Goal: Task Accomplishment & Management: Use online tool/utility

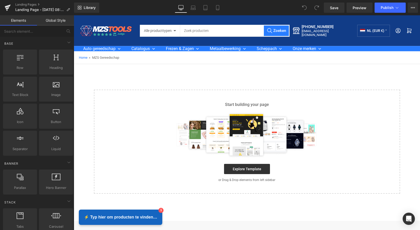
click at [63, 21] on link "Global Style" at bounding box center [55, 20] width 37 height 10
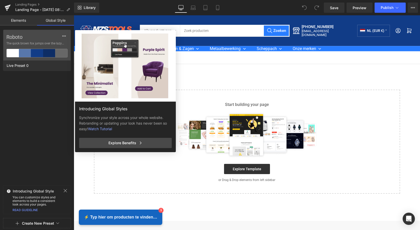
click at [19, 21] on link "Elements" at bounding box center [18, 20] width 37 height 10
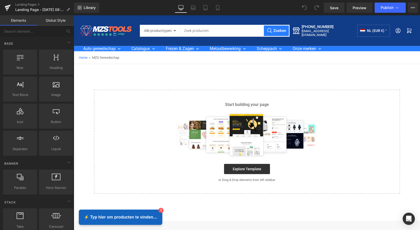
click at [53, 21] on link "Global Style" at bounding box center [55, 20] width 37 height 10
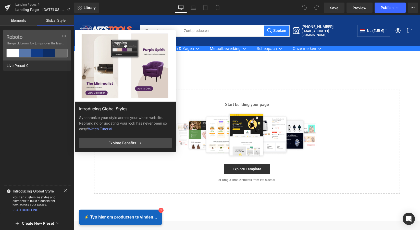
click at [19, 20] on link "Elements" at bounding box center [18, 20] width 37 height 10
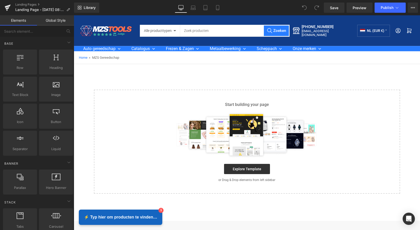
click at [59, 22] on link "Global Style" at bounding box center [55, 20] width 37 height 10
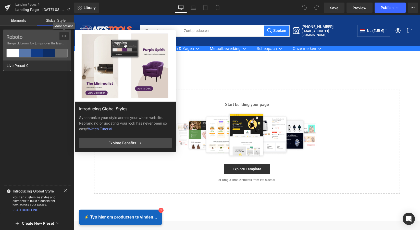
click at [63, 37] on icon at bounding box center [64, 36] width 4 height 4
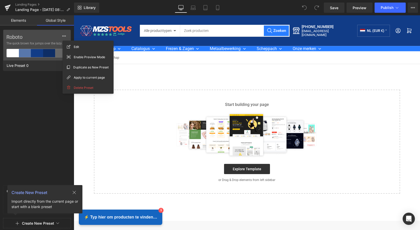
click at [39, 91] on div "Roboto The quick brown fox jumps over the lazy... Live Preset 0" at bounding box center [37, 107] width 74 height 154
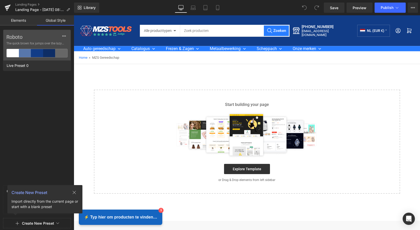
click at [73, 192] on icon at bounding box center [74, 192] width 3 height 3
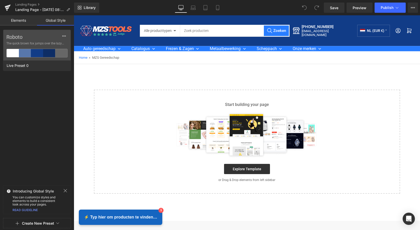
click at [43, 224] on button "Create New Preset" at bounding box center [38, 223] width 32 height 11
click at [53, 131] on div "Roboto The quick brown fox jumps over the lazy... Live Preset 0" at bounding box center [37, 107] width 74 height 154
click at [24, 6] on link "Landing Pages" at bounding box center [44, 5] width 59 height 4
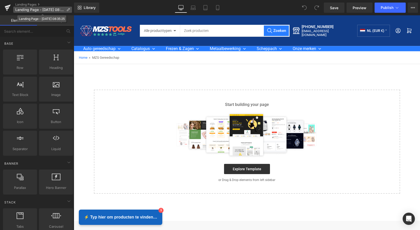
click at [35, 11] on span "Landing Page - Sep 27, 08:35:25" at bounding box center [39, 10] width 49 height 4
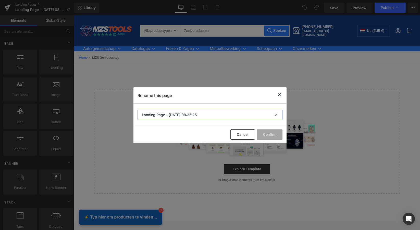
click at [261, 116] on input "Landing Page - Sep 27, 08:35:25" at bounding box center [210, 115] width 145 height 10
click at [279, 96] on icon at bounding box center [279, 95] width 6 height 6
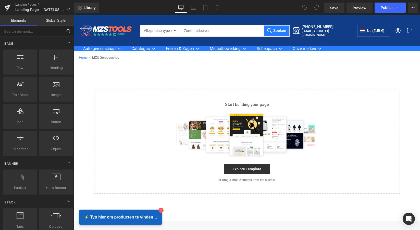
click at [56, 33] on input "text" at bounding box center [31, 31] width 63 height 11
click at [88, 8] on span "Library" at bounding box center [90, 7] width 12 height 5
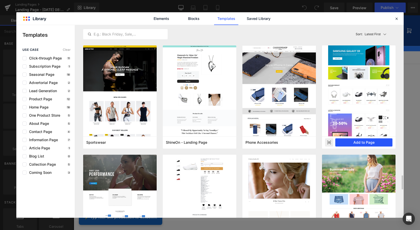
scroll to position [2070, 0]
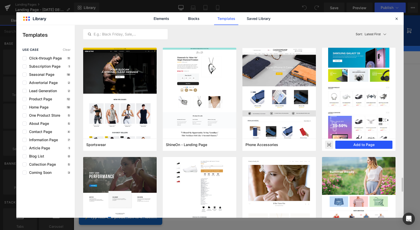
click at [366, 142] on button "Add to Page" at bounding box center [363, 145] width 57 height 8
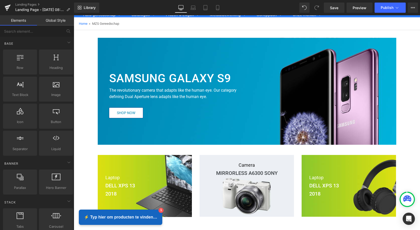
scroll to position [30, 0]
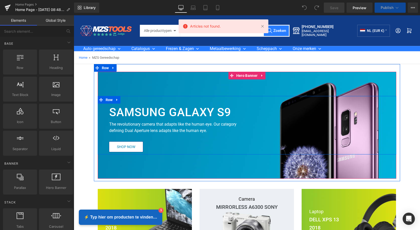
click at [271, 102] on div "SAMSUNG GALAXY S9 Heading The revolutionary camera that adapts like the human e…" at bounding box center [247, 125] width 299 height 58
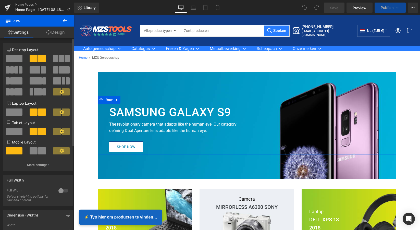
click at [61, 59] on span at bounding box center [61, 58] width 5 height 7
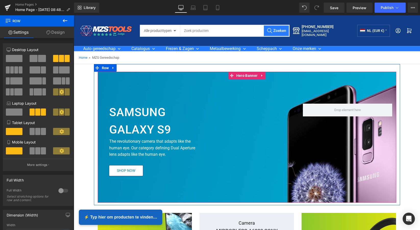
click at [221, 85] on div at bounding box center [247, 137] width 299 height 131
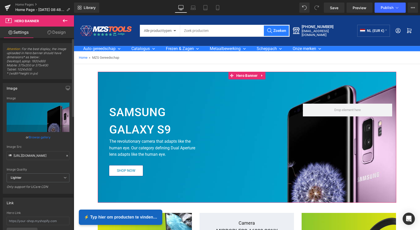
click at [35, 137] on link "Browse gallery" at bounding box center [40, 137] width 22 height 9
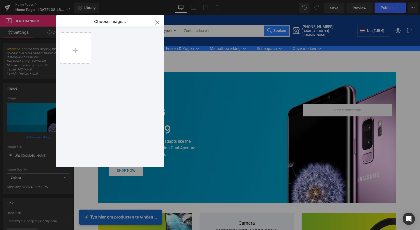
click at [157, 22] on icon "button" at bounding box center [157, 22] width 8 height 8
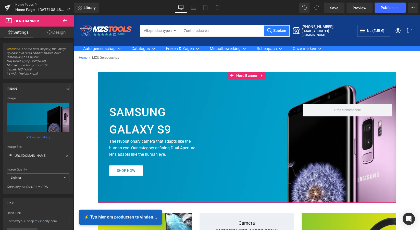
click at [36, 136] on link "Browse gallery" at bounding box center [40, 137] width 22 height 9
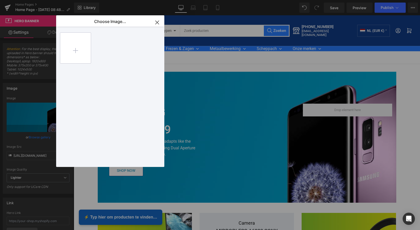
click at [80, 49] on input "file" at bounding box center [75, 48] width 31 height 31
click at [158, 23] on icon "button" at bounding box center [157, 22] width 8 height 8
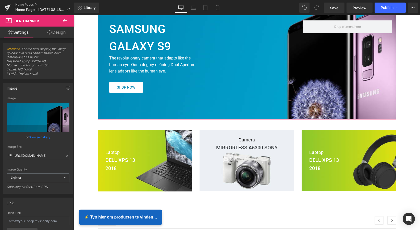
scroll to position [94, 0]
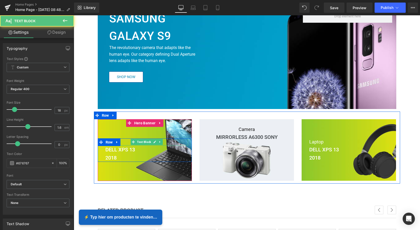
click at [174, 140] on p "Laptop" at bounding box center [146, 141] width 83 height 7
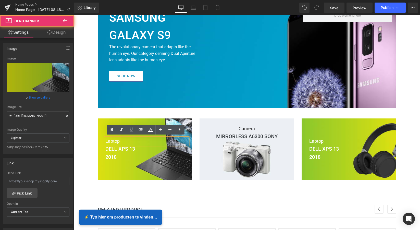
drag, startPoint x: 176, startPoint y: 161, endPoint x: 179, endPoint y: 168, distance: 7.5
click at [179, 162] on div at bounding box center [145, 149] width 94 height 62
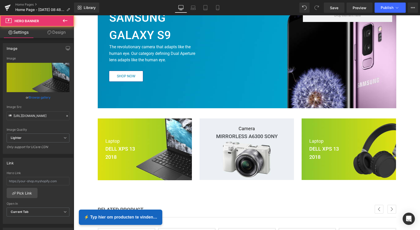
click at [186, 176] on div at bounding box center [145, 149] width 94 height 62
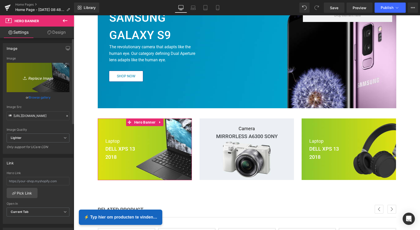
click at [63, 85] on link "Replace Image" at bounding box center [38, 77] width 63 height 29
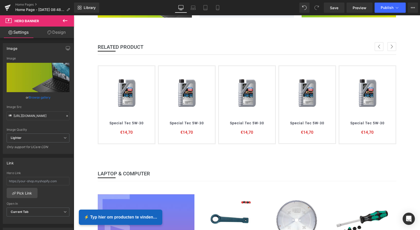
scroll to position [264, 0]
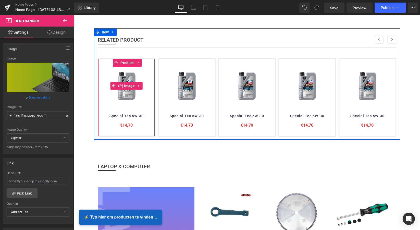
click at [135, 92] on img at bounding box center [126, 86] width 31 height 38
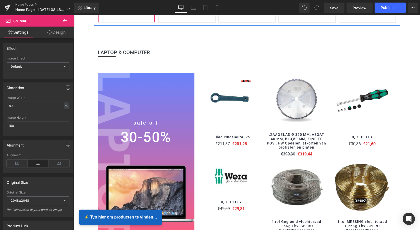
scroll to position [393, 0]
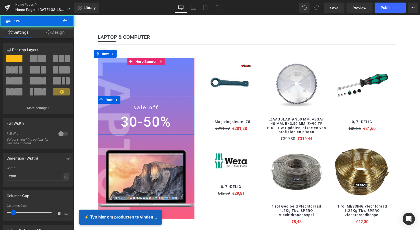
click at [149, 100] on div "sale off Heading 30-50% Heading Row" at bounding box center [146, 115] width 97 height 39
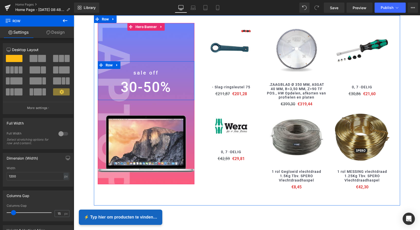
scroll to position [442, 0]
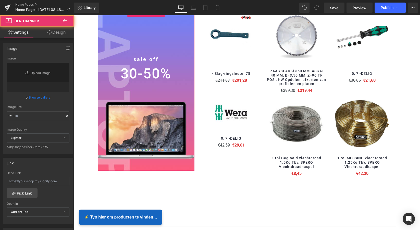
click at [156, 117] on div at bounding box center [146, 90] width 97 height 162
type input "https://ucarecdn.com/71c2064d-a124-416f-a481-f029b6273c50/-/format/auto/-/previ…"
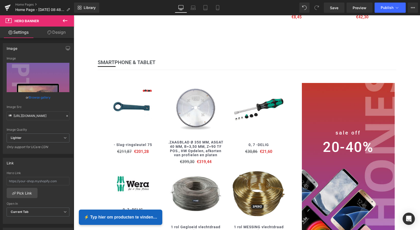
scroll to position [605, 0]
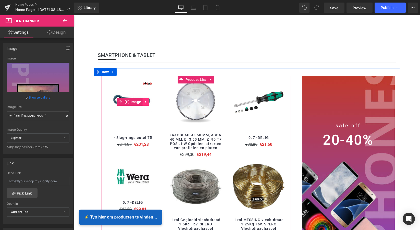
click at [144, 100] on icon at bounding box center [146, 102] width 4 height 4
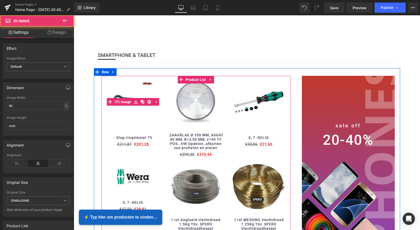
click at [159, 110] on link at bounding box center [133, 102] width 58 height 52
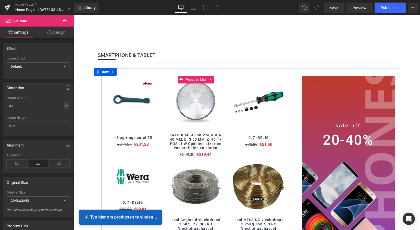
click at [164, 114] on div "(P) Image .ZAAGBLAD Ø 350 MM, ASGAT 40 MM, B=3,50 MM, Z=90 TF POS., HW Opdelen,…" at bounding box center [195, 125] width 63 height 85
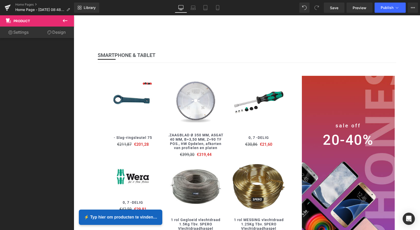
click at [65, 20] on icon at bounding box center [65, 21] width 6 height 6
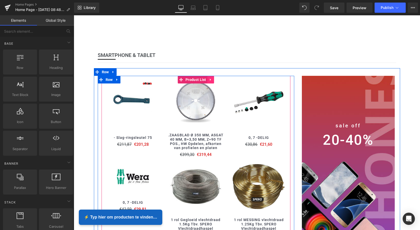
click at [210, 79] on icon at bounding box center [210, 80] width 1 height 2
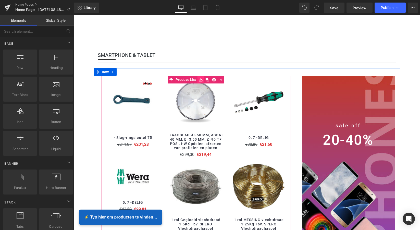
click at [200, 78] on icon at bounding box center [201, 80] width 4 height 4
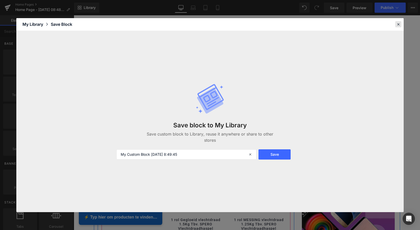
click at [398, 24] on icon at bounding box center [398, 24] width 5 height 5
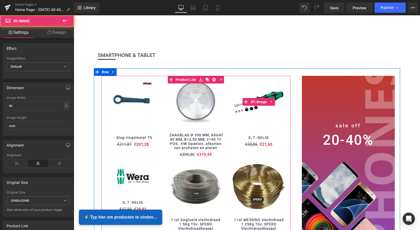
click at [245, 81] on img at bounding box center [259, 102] width 52 height 52
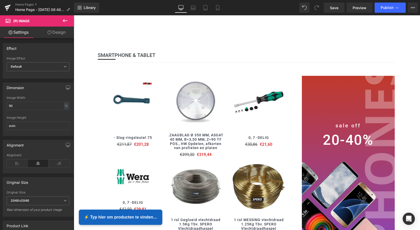
click at [60, 34] on link "Design" at bounding box center [56, 32] width 37 height 11
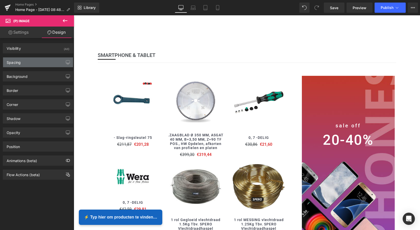
click at [42, 63] on div "Spacing" at bounding box center [38, 62] width 70 height 10
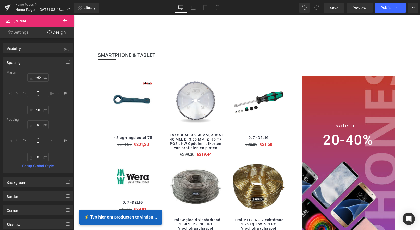
click at [65, 21] on icon at bounding box center [65, 21] width 6 height 6
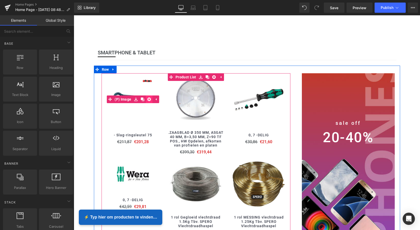
scroll to position [605, 0]
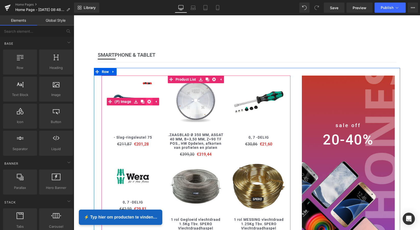
click at [147, 98] on link at bounding box center [149, 102] width 7 height 8
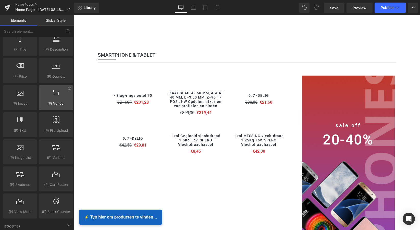
scroll to position [507, 0]
click at [53, 96] on div at bounding box center [56, 93] width 31 height 11
click at [56, 95] on div at bounding box center [56, 93] width 31 height 11
click at [58, 101] on span "(P) Vendor" at bounding box center [56, 101] width 31 height 5
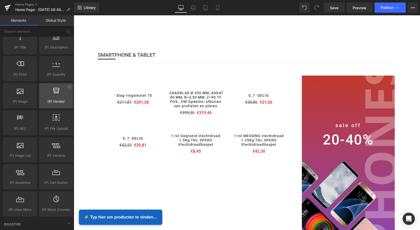
click at [56, 95] on div at bounding box center [56, 92] width 31 height 11
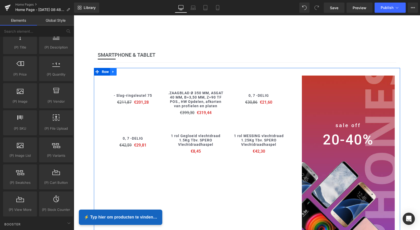
click at [113, 71] on icon at bounding box center [113, 72] width 1 height 2
click at [119, 70] on icon at bounding box center [120, 72] width 4 height 4
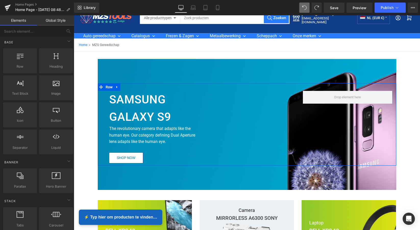
scroll to position [0, 0]
click at [25, 63] on div at bounding box center [20, 59] width 31 height 11
click at [24, 62] on div at bounding box center [20, 59] width 31 height 11
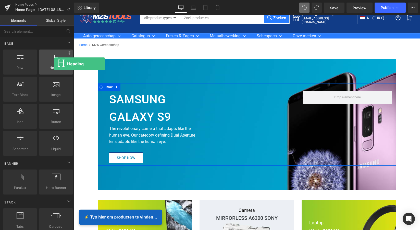
click at [54, 64] on div at bounding box center [56, 59] width 31 height 11
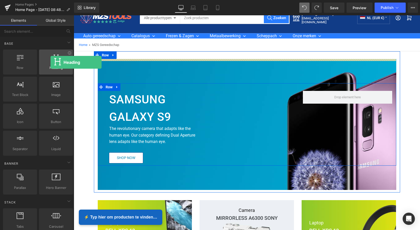
drag, startPoint x: 54, startPoint y: 63, endPoint x: 51, endPoint y: 62, distance: 3.9
click at [51, 62] on div at bounding box center [56, 59] width 31 height 11
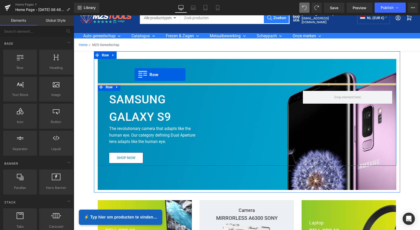
drag, startPoint x: 97, startPoint y: 76, endPoint x: 134, endPoint y: 75, distance: 37.5
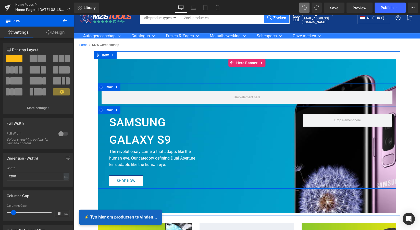
drag, startPoint x: 134, startPoint y: 74, endPoint x: 153, endPoint y: 90, distance: 25.0
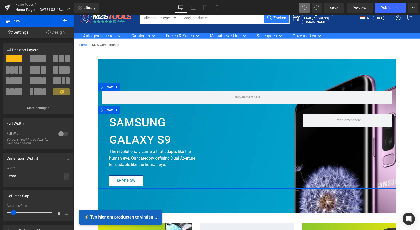
click at [61, 57] on span at bounding box center [61, 58] width 5 height 7
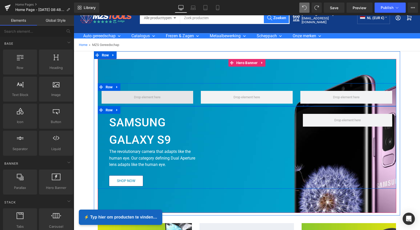
click at [150, 96] on span at bounding box center [147, 97] width 30 height 8
click at [155, 98] on span at bounding box center [147, 97] width 30 height 8
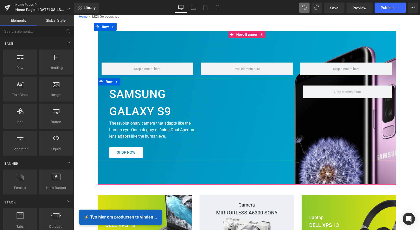
scroll to position [42, 0]
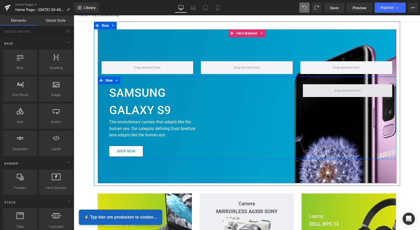
click at [327, 92] on span at bounding box center [347, 90] width 89 height 13
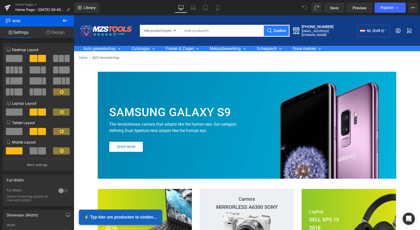
scroll to position [0, 0]
click at [64, 20] on icon at bounding box center [65, 21] width 6 height 6
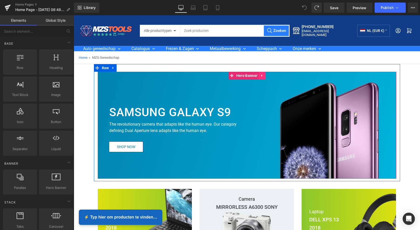
click at [260, 78] on link at bounding box center [262, 76] width 7 height 8
click at [258, 76] on icon at bounding box center [259, 76] width 4 height 4
click at [272, 76] on icon at bounding box center [272, 76] width 4 height 4
click at [262, 76] on icon at bounding box center [262, 76] width 4 height 4
click at [237, 76] on span "Hero Banner" at bounding box center [247, 76] width 24 height 8
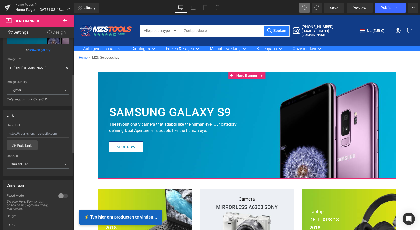
scroll to position [90, 0]
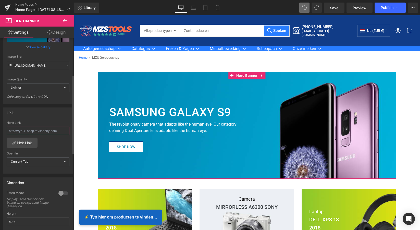
click at [52, 131] on input "text" at bounding box center [38, 131] width 63 height 8
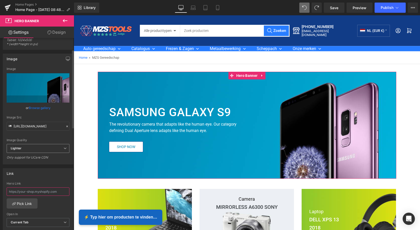
scroll to position [33, 0]
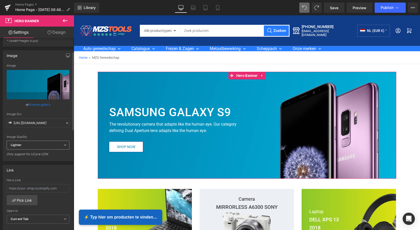
click at [64, 145] on icon at bounding box center [65, 144] width 3 height 3
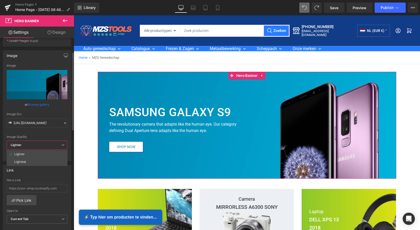
click at [61, 145] on icon at bounding box center [62, 144] width 3 height 3
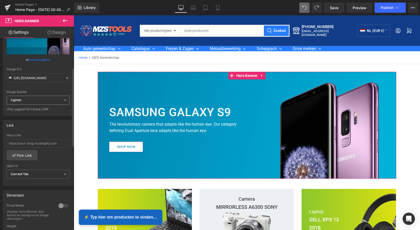
scroll to position [79, 0]
click at [60, 173] on span "Current Tab" at bounding box center [38, 172] width 63 height 9
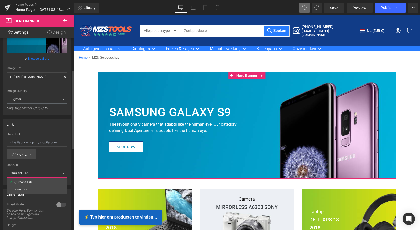
click at [60, 173] on span "Current Tab" at bounding box center [37, 173] width 61 height 9
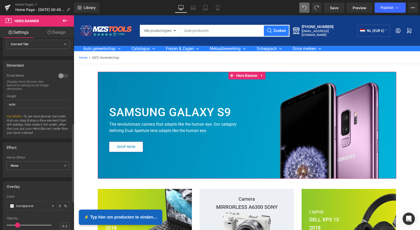
scroll to position [208, 0]
click at [64, 164] on icon at bounding box center [65, 164] width 3 height 3
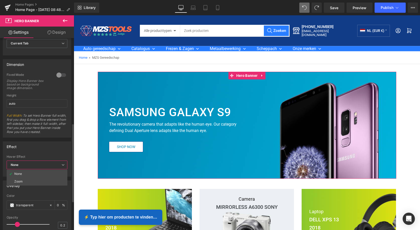
click at [62, 164] on icon at bounding box center [62, 164] width 3 height 3
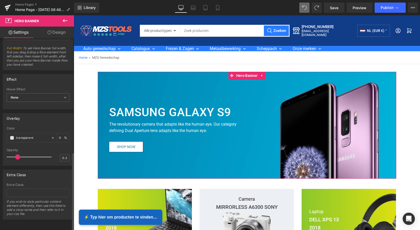
scroll to position [279, 0]
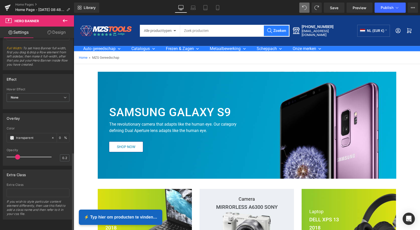
click at [18, 154] on span at bounding box center [17, 156] width 5 height 5
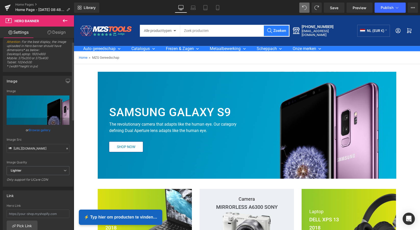
scroll to position [6, 0]
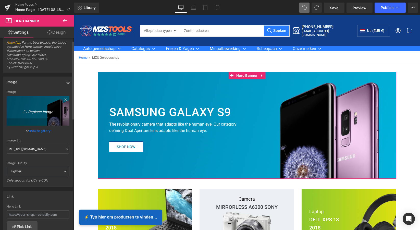
click at [39, 112] on icon "Replace Image" at bounding box center [38, 111] width 41 height 6
type input "C:\fakepath\Een titel toevoegen-2 12.41.02.png"
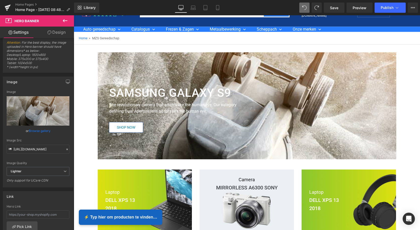
scroll to position [17, 0]
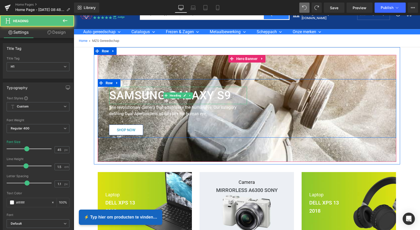
click at [155, 94] on b "SAMSUNG GALAXY S9" at bounding box center [170, 96] width 122 height 14
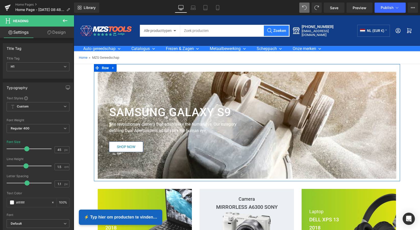
scroll to position [0, 0]
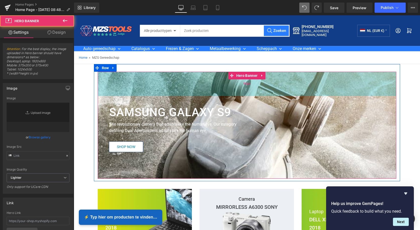
click at [183, 84] on div "95px" at bounding box center [247, 84] width 299 height 24
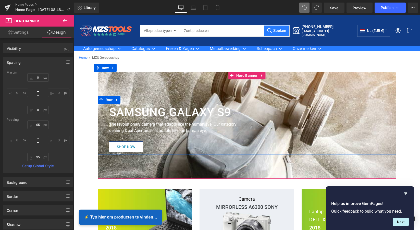
click at [337, 126] on div "SAMSUNG GALAXY S9 Heading The revolutionary camera that adapts like the human e…" at bounding box center [247, 125] width 299 height 58
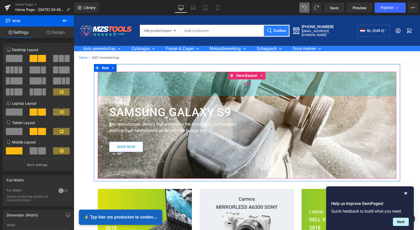
click at [331, 86] on div "95px" at bounding box center [247, 84] width 299 height 24
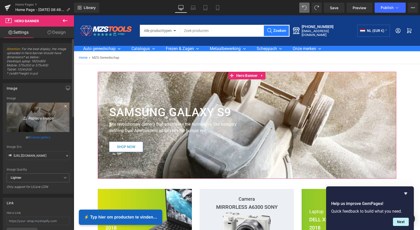
click at [35, 118] on icon "Replace Image" at bounding box center [38, 117] width 41 height 6
type input "C:\fakepath\Scherm­afbeelding 2025-09-27 om 09.04.41.png"
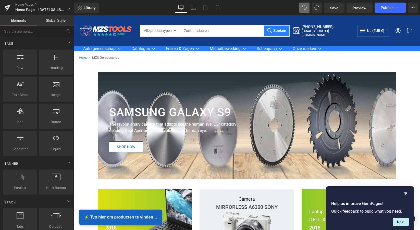
click at [327, 54] on div "Home » MZS Gereedschap" at bounding box center [247, 57] width 346 height 13
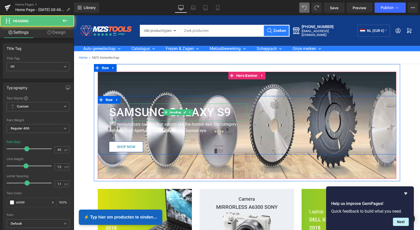
click at [228, 114] on b "SAMSUNG GALAXY S9" at bounding box center [170, 112] width 122 height 14
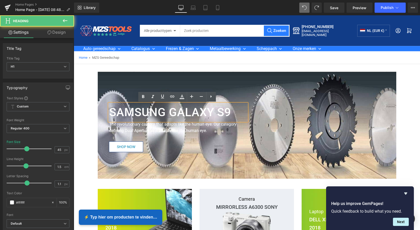
click at [228, 113] on b "SAMSUNG GALAXY S9" at bounding box center [170, 112] width 122 height 14
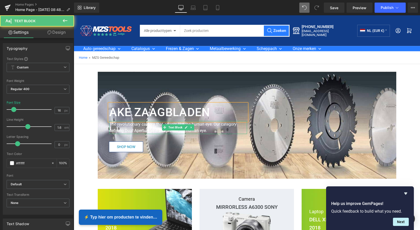
click at [215, 132] on p "The revolutionary camera that adapts like the human eye. Our category defining …" at bounding box center [178, 127] width 138 height 13
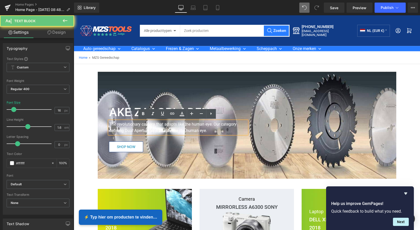
click at [208, 131] on p "The revolutionary camera that adapts like the human eye. Our category defining …" at bounding box center [178, 127] width 138 height 13
drag, startPoint x: 238, startPoint y: 63, endPoint x: 241, endPoint y: 60, distance: 3.8
click at [238, 63] on div "Home » MZS Gereedschap" at bounding box center [247, 57] width 346 height 13
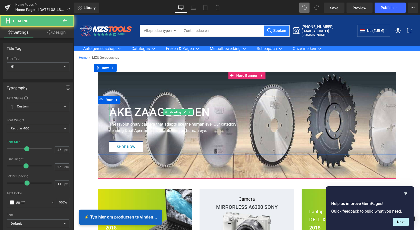
click at [197, 114] on h1 "AKE ZAAGBLADEN" at bounding box center [178, 112] width 138 height 17
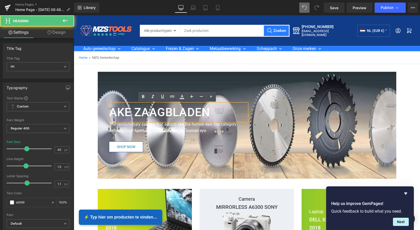
click at [211, 114] on h1 "AKE ZAAGBLADEN" at bounding box center [178, 112] width 138 height 17
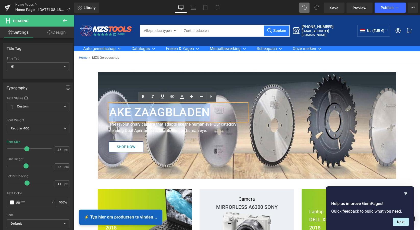
drag, startPoint x: 195, startPoint y: 113, endPoint x: 108, endPoint y: 111, distance: 87.3
click at [109, 111] on h1 "AKE ZAAGBLADEN" at bounding box center [178, 112] width 138 height 17
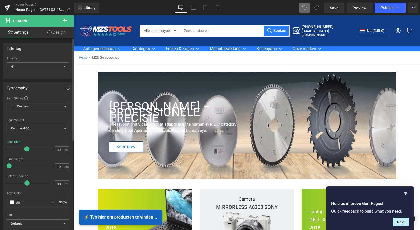
drag, startPoint x: 25, startPoint y: 166, endPoint x: 6, endPoint y: 162, distance: 19.1
click at [6, 162] on div "Text Styles Custom Custom Setup Global Style Custom Setup Global Style Thin 100…" at bounding box center [38, 175] width 70 height 158
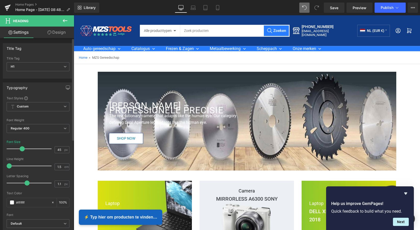
drag, startPoint x: 26, startPoint y: 150, endPoint x: 22, endPoint y: 149, distance: 4.0
click at [22, 149] on span at bounding box center [22, 148] width 5 height 5
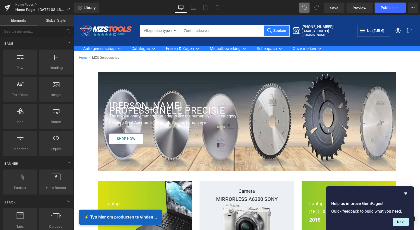
click at [169, 55] on div "Home » MZS Gereedschap" at bounding box center [247, 57] width 346 height 13
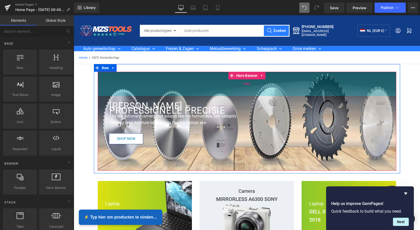
click at [282, 84] on div "95px" at bounding box center [247, 84] width 299 height 24
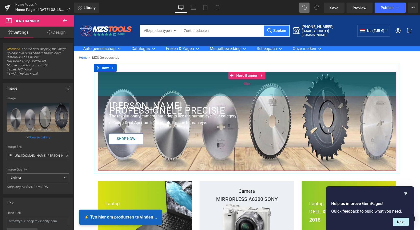
click at [202, 89] on div "95px" at bounding box center [247, 84] width 299 height 24
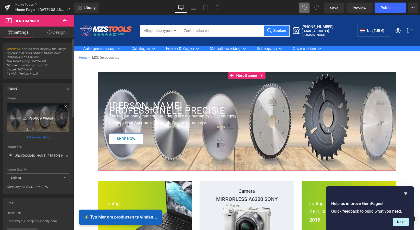
click at [35, 120] on icon "Replace Image" at bounding box center [38, 117] width 41 height 6
type input "C:\fakepath\Scherm­afbeelding 2025-09-27 om 09.08.44.png"
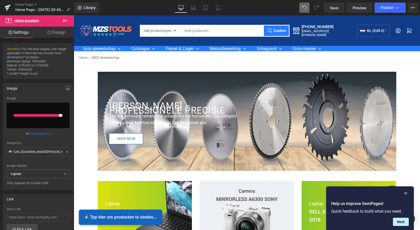
click at [407, 193] on icon "Hide survey" at bounding box center [405, 193] width 3 height 2
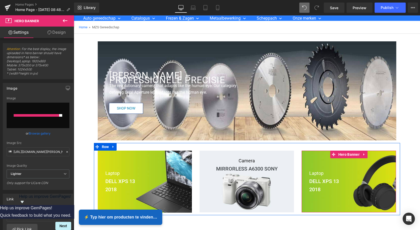
scroll to position [31, 0]
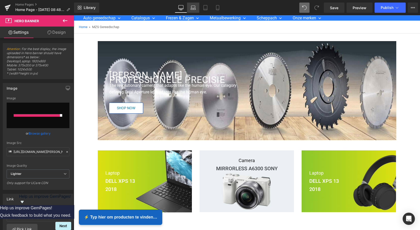
click at [194, 6] on icon at bounding box center [193, 7] width 5 height 5
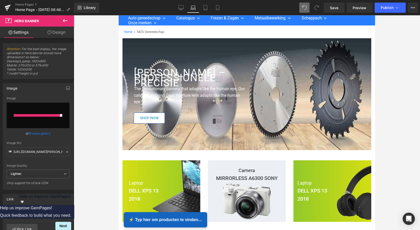
scroll to position [0, 0]
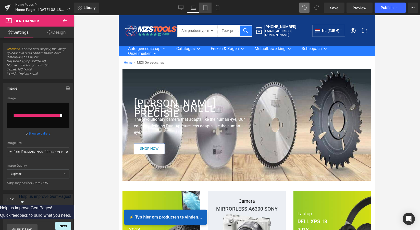
click at [204, 8] on icon at bounding box center [205, 7] width 5 height 5
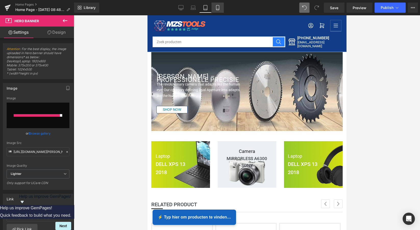
click at [218, 8] on icon at bounding box center [217, 7] width 5 height 5
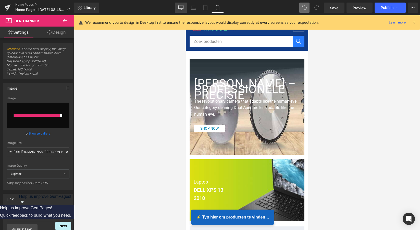
click at [180, 7] on icon at bounding box center [180, 7] width 5 height 5
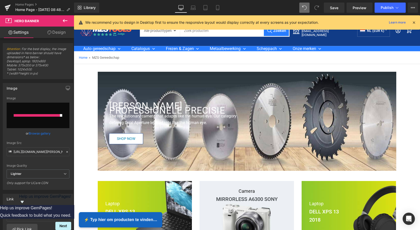
scroll to position [51, 0]
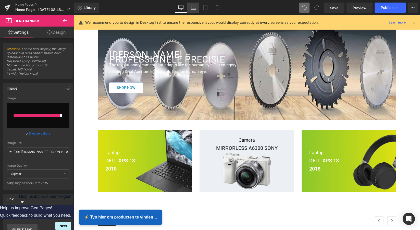
click at [193, 7] on icon at bounding box center [193, 7] width 5 height 5
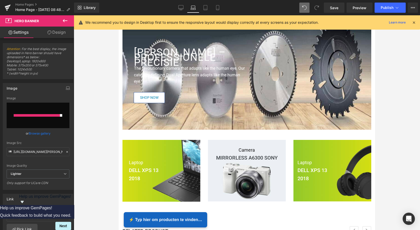
scroll to position [48, 0]
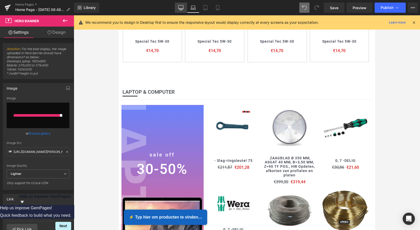
drag, startPoint x: 70, startPoint y: 1, endPoint x: 183, endPoint y: 8, distance: 112.5
click at [183, 8] on icon at bounding box center [181, 8] width 5 height 0
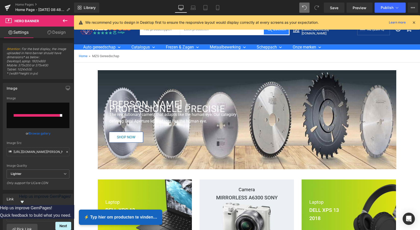
scroll to position [0, 0]
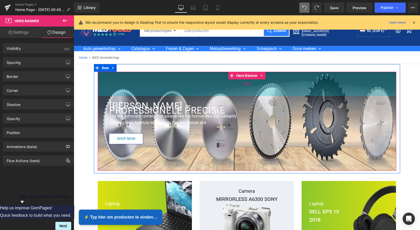
click at [194, 83] on div "95px" at bounding box center [247, 84] width 299 height 24
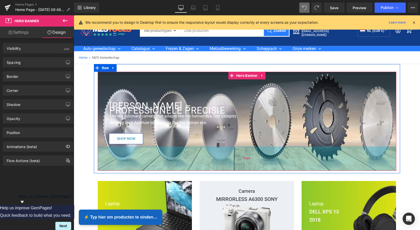
click at [203, 159] on div "95px" at bounding box center [247, 158] width 299 height 24
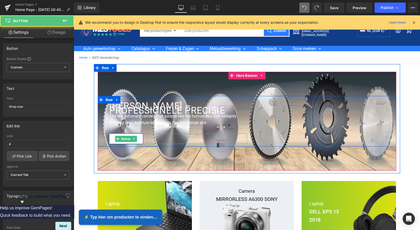
click at [195, 141] on div "Shop now" at bounding box center [178, 138] width 138 height 10
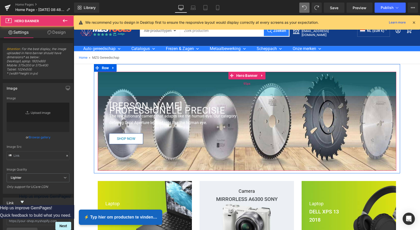
drag, startPoint x: 130, startPoint y: 82, endPoint x: 123, endPoint y: 82, distance: 6.7
click at [130, 82] on div "95px" at bounding box center [247, 84] width 299 height 24
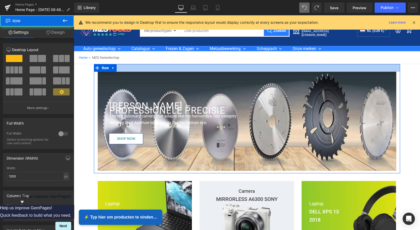
click at [155, 67] on div at bounding box center [247, 68] width 306 height 8
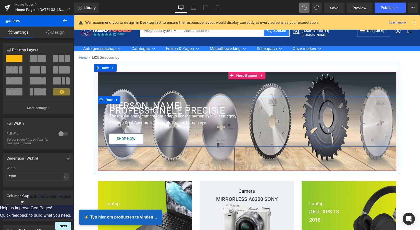
click at [297, 134] on div "AKE ZAAGBLADEN – PROFESSIONELE PRECISIE Heading The revolutionary camera that a…" at bounding box center [247, 121] width 299 height 51
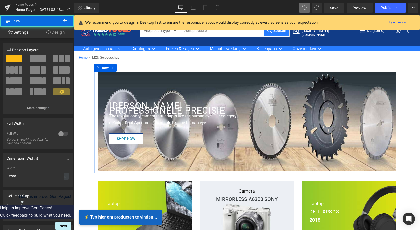
click at [94, 81] on div "AKE ZAAGBLADEN – PROFESSIONELE PRECISIE Heading The revolutionary camera that a…" at bounding box center [247, 118] width 306 height 109
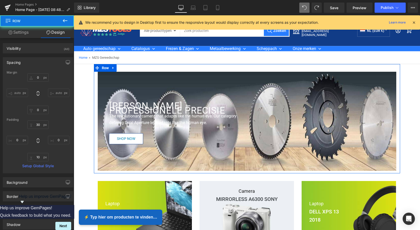
click at [96, 80] on div "AKE ZAAGBLADEN – PROFESSIONELE PRECISIE Heading The revolutionary camera that a…" at bounding box center [247, 121] width 306 height 99
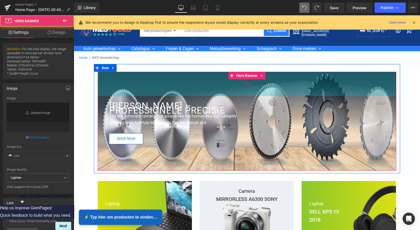
click at [104, 81] on div "95px" at bounding box center [247, 84] width 299 height 24
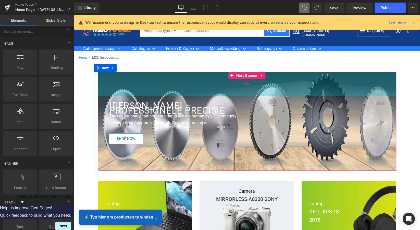
click at [314, 83] on div "95px" at bounding box center [247, 84] width 299 height 24
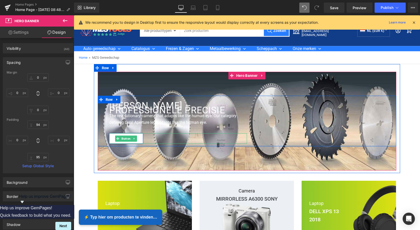
click at [215, 134] on div "Shop now" at bounding box center [178, 138] width 138 height 10
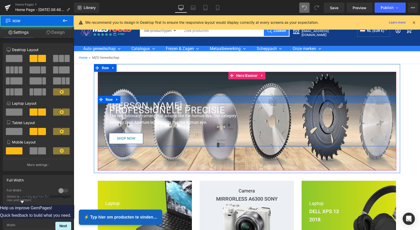
click at [259, 97] on div at bounding box center [247, 100] width 299 height 8
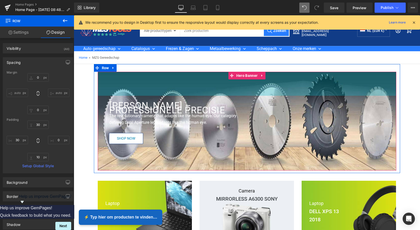
click at [269, 104] on div "Separator" at bounding box center [324, 107] width 138 height 8
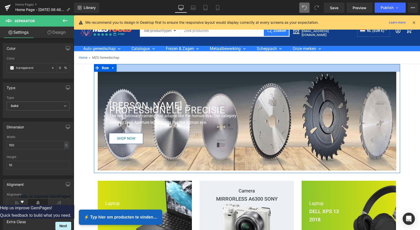
click at [192, 69] on div at bounding box center [247, 68] width 306 height 8
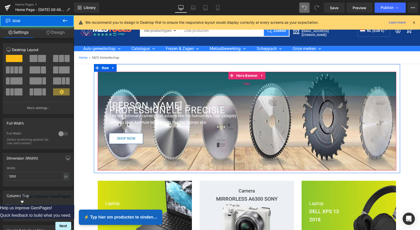
click at [193, 76] on div "94px" at bounding box center [247, 84] width 299 height 24
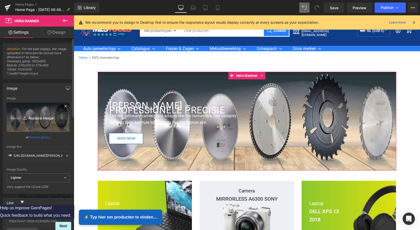
click at [44, 118] on icon "Replace Image" at bounding box center [38, 117] width 41 height 6
type input "C:\fakepath\Scherm­afbeelding 2025-09-27 om 09.08.44.png"
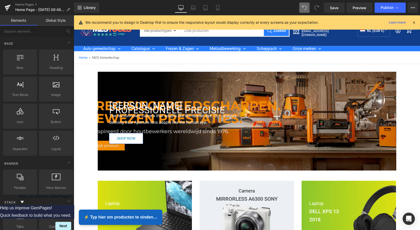
click at [215, 57] on div "Home » MZS Gereedschap" at bounding box center [247, 58] width 346 height 4
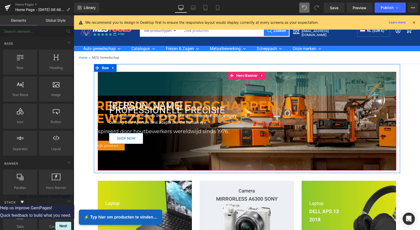
click at [172, 82] on div "94px" at bounding box center [247, 84] width 299 height 24
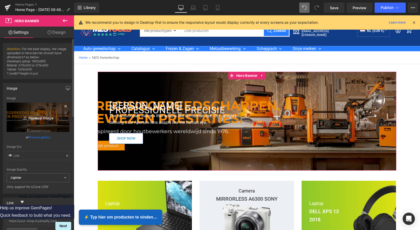
click at [40, 118] on icon "Replace Image" at bounding box center [38, 117] width 41 height 6
type input "C:\fakepath\xxx4u (2500 x 1000 px).png"
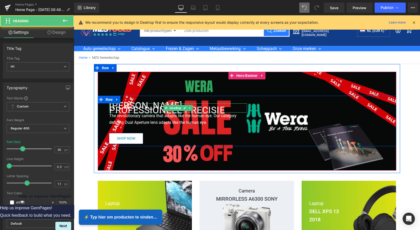
click at [147, 111] on h1 "AKE ZAAGBLADEN – PROFESSIONELE PRECISIE" at bounding box center [178, 107] width 138 height 9
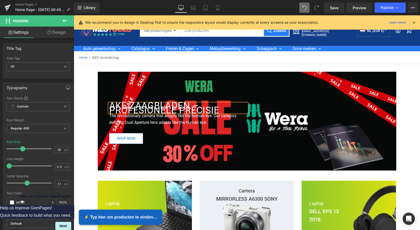
click at [157, 110] on h1 "AKE ZAAGBLADEN – PROFESIONELE PRECISIE" at bounding box center [178, 107] width 138 height 9
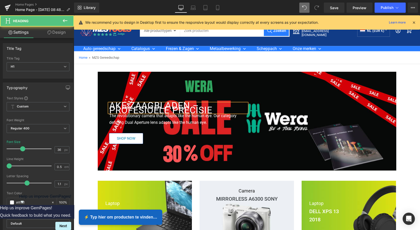
click at [169, 107] on h1 "AKE ZAAGBLADEN – PROFESIOELE PRECISIE" at bounding box center [178, 107] width 138 height 9
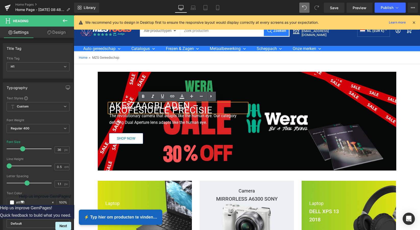
drag, startPoint x: 212, startPoint y: 109, endPoint x: 217, endPoint y: 106, distance: 5.9
click at [217, 106] on h1 "AKE ZAAGBLADEN – PROFESIOELE PRECISIE" at bounding box center [178, 107] width 138 height 9
click at [210, 108] on h1 "AKE ZAAGBLADEN – PROFESIOELE PRECISIE" at bounding box center [178, 107] width 138 height 9
click at [211, 108] on h1 "AKE ZAAGBLADEN – PROFESIOELE PRECISIE" at bounding box center [178, 107] width 138 height 9
click at [213, 106] on h1 "AKE ZAAGBLADEN – PROFESIOELE PRECISIE" at bounding box center [178, 107] width 138 height 9
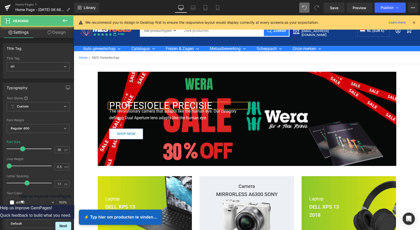
click at [212, 105] on h1 "PROFESIOELE PRECISIE" at bounding box center [178, 105] width 138 height 5
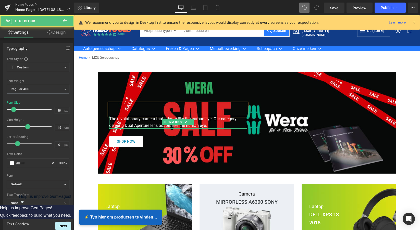
drag, startPoint x: 208, startPoint y: 119, endPoint x: 206, endPoint y: 119, distance: 2.8
click at [208, 119] on p "The revolutionary camera that adapts like the human eye. Our category defining …" at bounding box center [178, 122] width 138 height 13
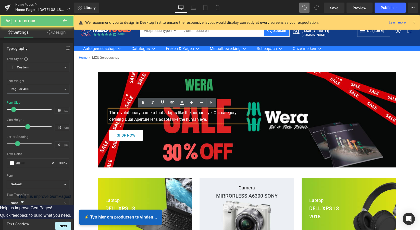
click at [205, 119] on p "The revolutionary camera that adapts like the human eye. Our category defining …" at bounding box center [178, 115] width 138 height 13
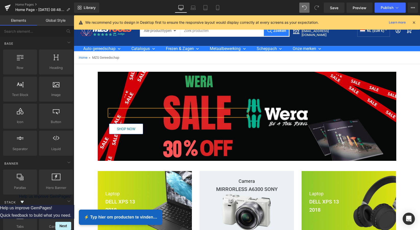
drag, startPoint x: 195, startPoint y: 61, endPoint x: 197, endPoint y: 60, distance: 3.1
click at [195, 61] on div "Home » MZS Gereedschap" at bounding box center [247, 57] width 346 height 13
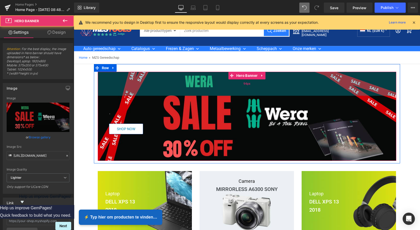
click at [213, 73] on div "94px" at bounding box center [247, 84] width 299 height 24
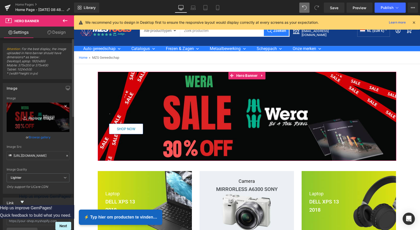
click at [41, 117] on icon "Replace Image" at bounding box center [38, 117] width 41 height 6
type input "C:\fakepath\xxx4u (2500 x 1000 px).png"
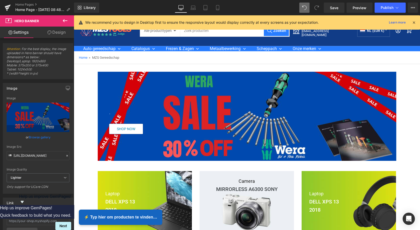
click at [354, 56] on div "Home » MZS Gereedschap" at bounding box center [247, 58] width 346 height 4
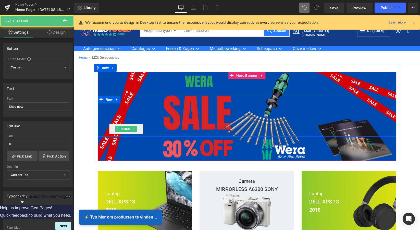
click at [138, 128] on link "Shop now" at bounding box center [126, 129] width 34 height 10
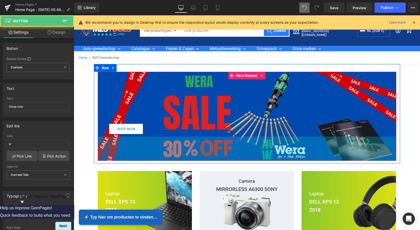
drag, startPoint x: 139, startPoint y: 127, endPoint x: 142, endPoint y: 135, distance: 8.6
click at [143, 136] on div "Heading . Text Block Shop now Button Separator Row" at bounding box center [247, 116] width 299 height 41
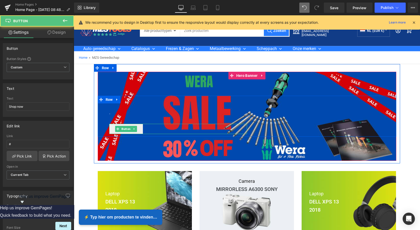
click at [140, 128] on link "Shop now" at bounding box center [126, 129] width 34 height 10
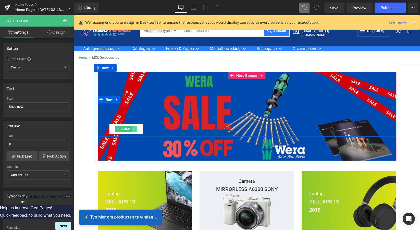
click at [133, 128] on icon at bounding box center [134, 128] width 3 height 3
click at [136, 133] on div at bounding box center [178, 133] width 138 height 1
click at [136, 129] on icon at bounding box center [136, 128] width 3 height 3
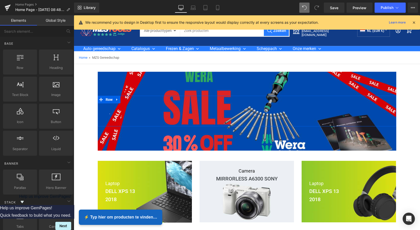
drag, startPoint x: 86, startPoint y: 157, endPoint x: 83, endPoint y: 155, distance: 3.2
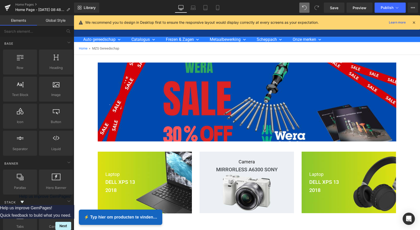
scroll to position [9, 0]
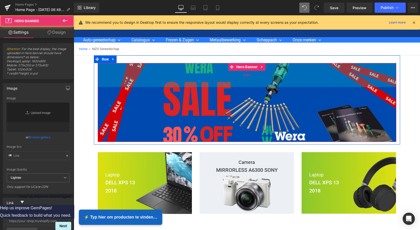
click at [212, 66] on div "94px" at bounding box center [247, 75] width 299 height 24
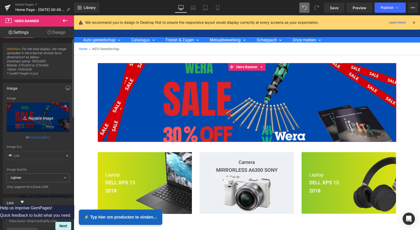
click at [38, 119] on icon "Replace Image" at bounding box center [38, 117] width 41 height 6
type input "C:\fakepath\xxx4u (2500 x 1000 px).png"
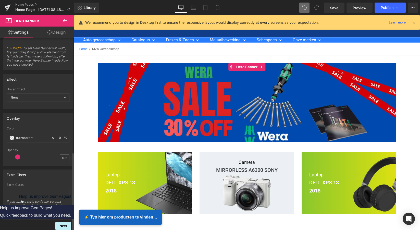
scroll to position [279, 0]
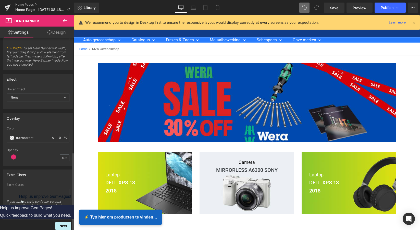
drag, startPoint x: 18, startPoint y: 154, endPoint x: 15, endPoint y: 154, distance: 2.8
click at [15, 154] on span at bounding box center [13, 156] width 5 height 5
drag, startPoint x: 15, startPoint y: 154, endPoint x: 17, endPoint y: 154, distance: 2.6
click at [17, 154] on span at bounding box center [17, 156] width 5 height 5
click at [22, 192] on input "text" at bounding box center [38, 193] width 63 height 8
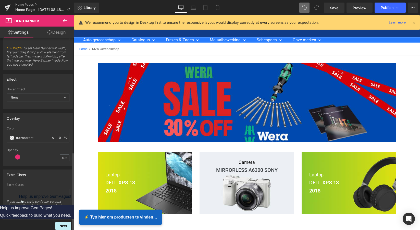
click at [38, 161] on div "Overlay transparent Color transparent 0 % 0.2 Opacity 0.2" at bounding box center [38, 139] width 70 height 53
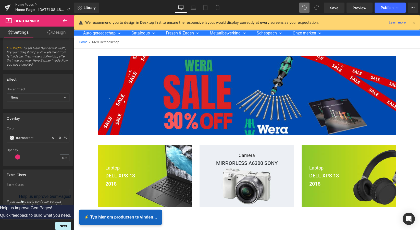
scroll to position [14, 0]
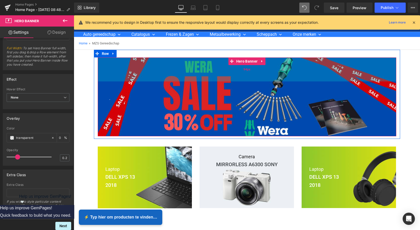
click at [174, 62] on div "94px" at bounding box center [247, 69] width 299 height 24
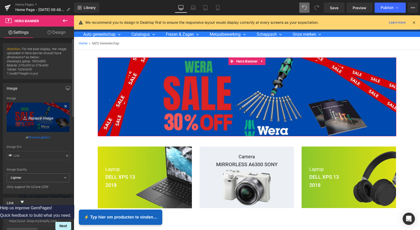
scroll to position [0, 0]
click at [40, 119] on icon "Replace Image" at bounding box center [38, 117] width 41 height 6
type input "C:\fakepath\xxx4u (2500 x 1000 px).png"
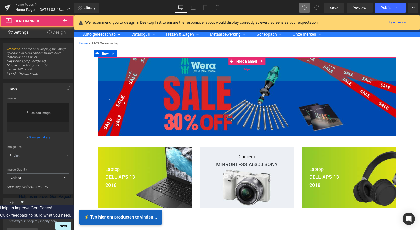
click at [146, 63] on div "94px" at bounding box center [247, 69] width 299 height 24
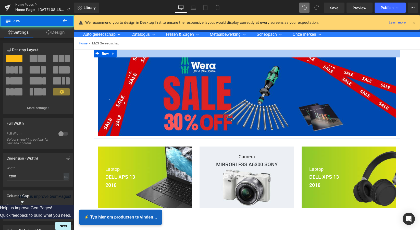
click at [166, 56] on div at bounding box center [247, 54] width 306 height 8
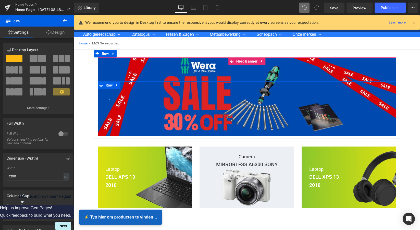
click at [132, 105] on div "Heading . Text Block" at bounding box center [177, 99] width 145 height 20
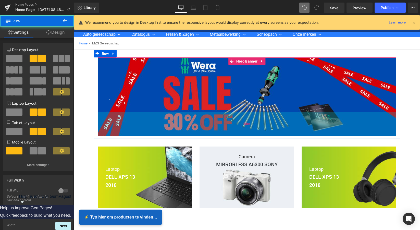
click at [133, 123] on div "95px" at bounding box center [247, 124] width 299 height 24
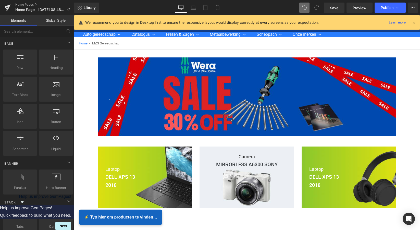
click at [136, 48] on div "Home » MZS Gereedschap" at bounding box center [247, 43] width 346 height 13
click at [74, 15] on div at bounding box center [74, 15] width 0 height 0
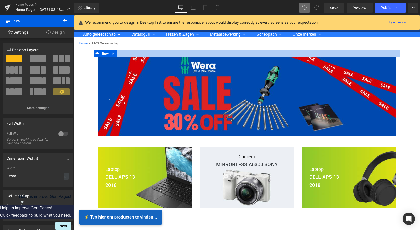
click at [258, 55] on div at bounding box center [247, 54] width 306 height 8
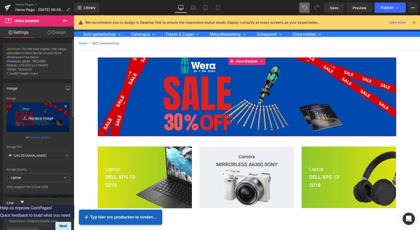
click at [35, 118] on icon "Replace Image" at bounding box center [38, 117] width 41 height 6
type input "C:\fakepath\xxx4u (2500 x 1000 px).png"
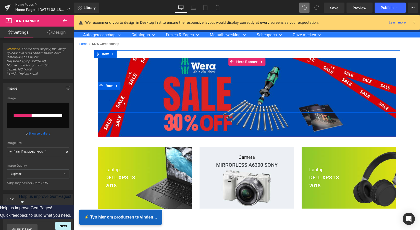
scroll to position [13, 0]
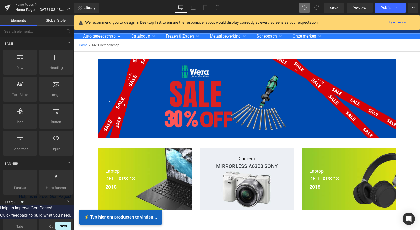
click at [350, 46] on div "Home » MZS Gereedschap" at bounding box center [247, 45] width 346 height 4
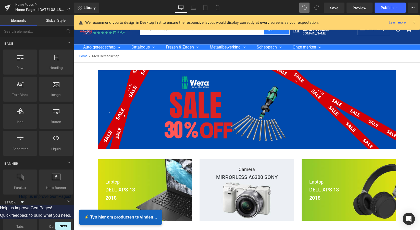
scroll to position [1, 0]
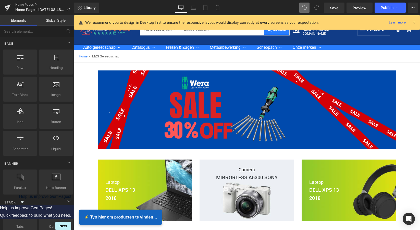
click at [415, 23] on icon at bounding box center [414, 22] width 5 height 5
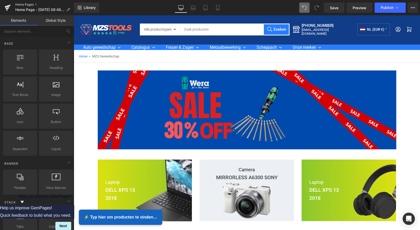
click at [28, 5] on link "Home Pages" at bounding box center [44, 5] width 59 height 4
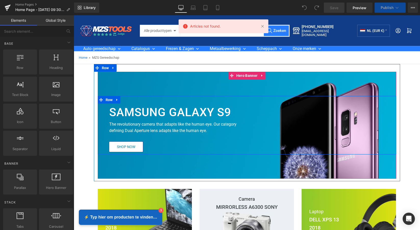
click at [354, 131] on div "SAMSUNG GALAXY S9 Heading The revolutionary camera that adapts like the human e…" at bounding box center [247, 125] width 299 height 58
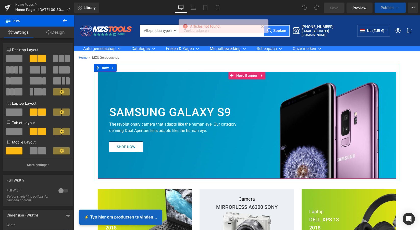
click at [358, 168] on div at bounding box center [247, 125] width 299 height 107
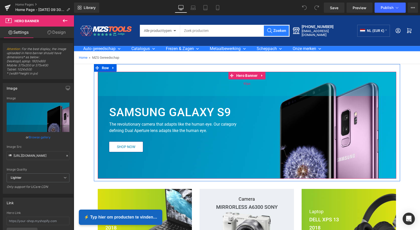
drag, startPoint x: 262, startPoint y: 82, endPoint x: 264, endPoint y: 83, distance: 2.6
click at [262, 82] on div "95px" at bounding box center [247, 84] width 299 height 24
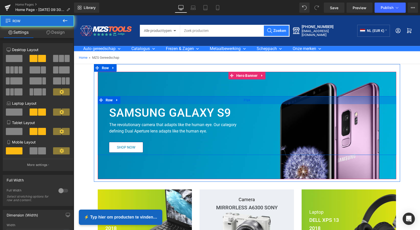
click at [245, 100] on div "31px" at bounding box center [247, 100] width 299 height 8
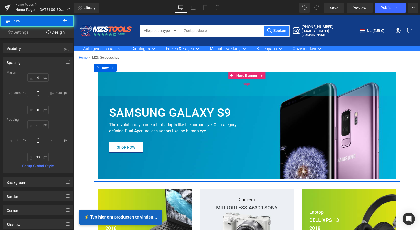
click at [197, 84] on div "96px" at bounding box center [247, 84] width 299 height 24
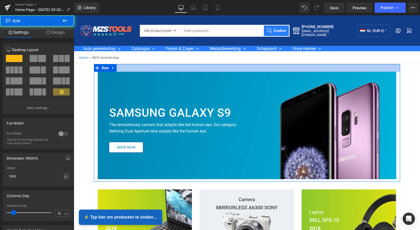
click at [148, 67] on div at bounding box center [247, 68] width 306 height 8
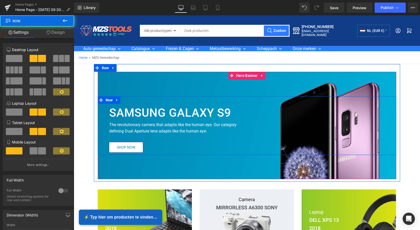
click at [248, 134] on div "SAMSUNG GALAXY S9 Heading The revolutionary camera that adapts like the human e…" at bounding box center [177, 128] width 145 height 48
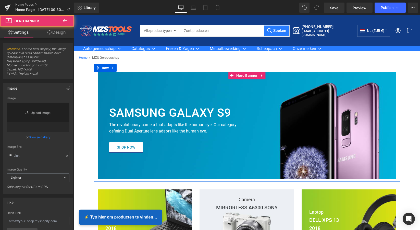
type input "[URL][DOMAIN_NAME]"
click at [246, 166] on div at bounding box center [247, 125] width 299 height 107
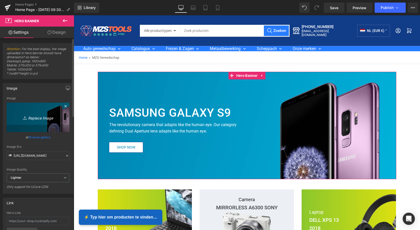
click at [37, 119] on icon "Replace Image" at bounding box center [38, 117] width 41 height 6
type input "C:\fakepath\xxx4u (2500 x 1000 px).png"
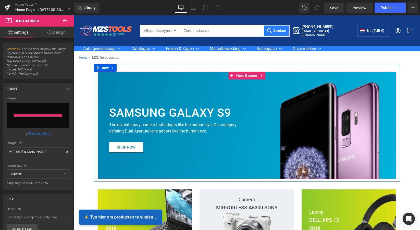
type input "[URL][DOMAIN_NAME]"
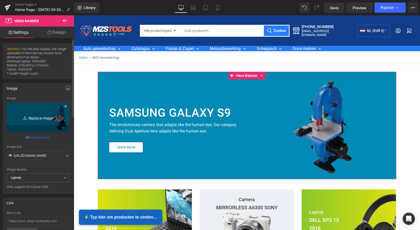
click at [38, 117] on icon "Replace Image" at bounding box center [38, 117] width 41 height 6
type input "C:\fakepath\xxx4u (2500 x 1000 px).png"
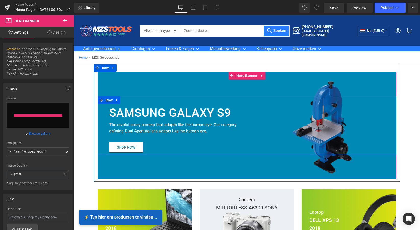
type input "[URL][DOMAIN_NAME]"
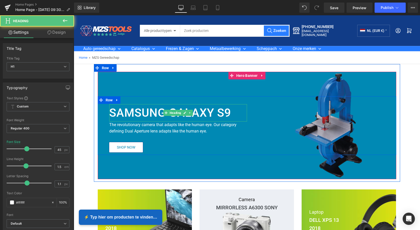
drag, startPoint x: 227, startPoint y: 109, endPoint x: 229, endPoint y: 111, distance: 2.9
click at [227, 109] on b "SAMSUNG GALAXY S9" at bounding box center [170, 113] width 122 height 14
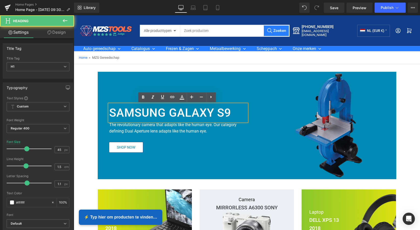
click at [229, 111] on b "SAMSUNG GALAXY S9" at bounding box center [170, 113] width 122 height 14
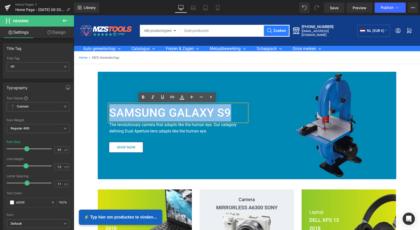
drag, startPoint x: 229, startPoint y: 112, endPoint x: 111, endPoint y: 108, distance: 117.9
click at [110, 110] on b "SAMSUNG GALAXY S9" at bounding box center [170, 113] width 122 height 14
paste div
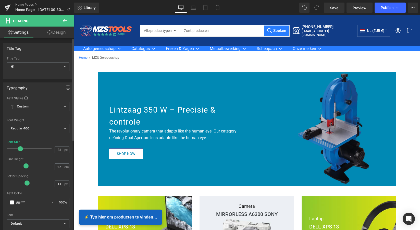
type input "30"
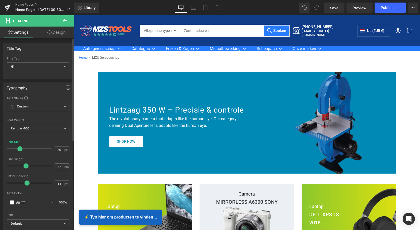
drag, startPoint x: 26, startPoint y: 148, endPoint x: 20, endPoint y: 147, distance: 6.7
click at [20, 147] on span at bounding box center [19, 148] width 5 height 5
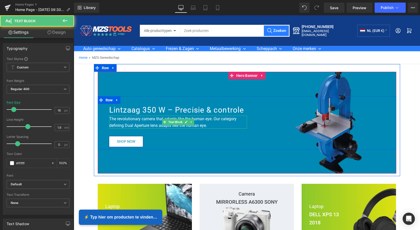
drag, startPoint x: 202, startPoint y: 127, endPoint x: 208, endPoint y: 125, distance: 6.0
click at [203, 127] on p "The revolutionary camera that adapts like the human eye. Our category defining …" at bounding box center [178, 122] width 138 height 13
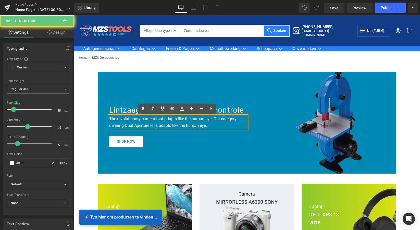
click at [208, 125] on p "The revolutionary camera that adapts like the human eye. Our category defining …" at bounding box center [178, 122] width 138 height 13
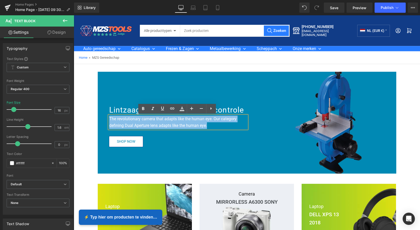
drag, startPoint x: 209, startPoint y: 125, endPoint x: 106, endPoint y: 118, distance: 102.8
click at [106, 118] on div "Lintzaag 350 W – Precisie & controle Heading The revolutionary camera that adap…" at bounding box center [177, 125] width 145 height 43
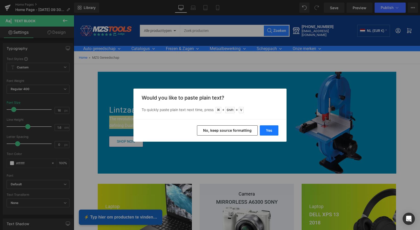
drag, startPoint x: 270, startPoint y: 131, endPoint x: 196, endPoint y: 116, distance: 75.6
click at [270, 131] on button "Yes" at bounding box center [269, 130] width 19 height 10
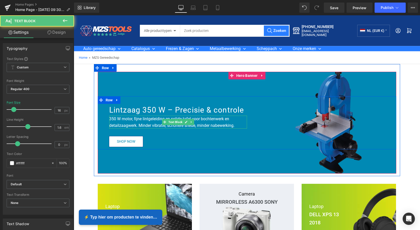
click at [235, 126] on p "350 W motor, fijne lintgeleiding en solide tafel voor bochtenwerk en detailzaag…" at bounding box center [178, 122] width 138 height 13
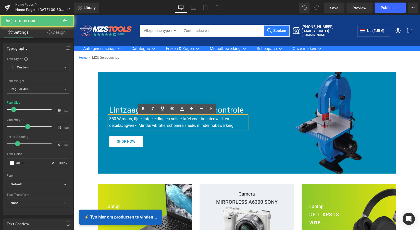
click at [236, 125] on p "350 W motor, fijne lintgeleiding en solide tafel voor bochtenwerk en detailzaag…" at bounding box center [178, 122] width 138 height 13
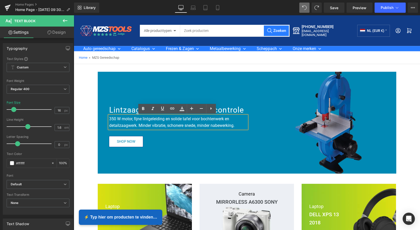
click at [234, 155] on div at bounding box center [247, 123] width 299 height 102
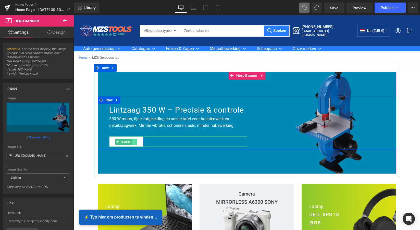
click at [133, 141] on icon at bounding box center [134, 141] width 3 height 3
drag, startPoint x: 169, startPoint y: 133, endPoint x: 142, endPoint y: 141, distance: 27.4
click at [169, 133] on div "Lintzaag 350 W – Precisie & controle Heading 350 W motor, fijne lintgeleiding e…" at bounding box center [177, 125] width 145 height 43
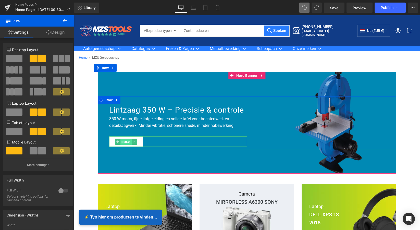
click at [119, 142] on link "Button" at bounding box center [123, 142] width 17 height 6
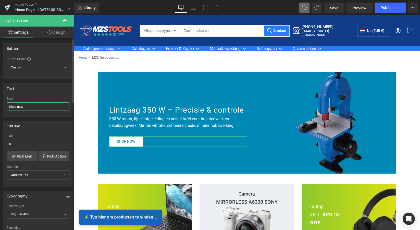
click at [30, 108] on input "Shop now" at bounding box center [38, 106] width 63 height 8
drag, startPoint x: 21, startPoint y: 107, endPoint x: 9, endPoint y: 104, distance: 12.0
click at [6, 105] on div "Shop now Text Shop now" at bounding box center [38, 107] width 70 height 20
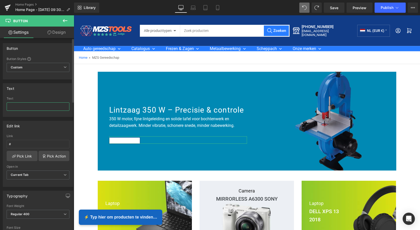
click at [18, 107] on input "text" at bounding box center [38, 106] width 63 height 8
paste input "Shop nu"
type input "Shop nu"
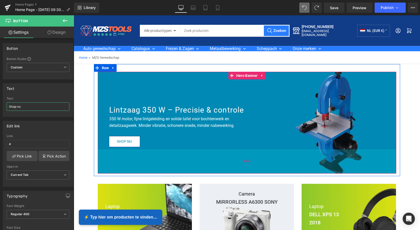
click at [279, 161] on div "95px" at bounding box center [247, 161] width 299 height 24
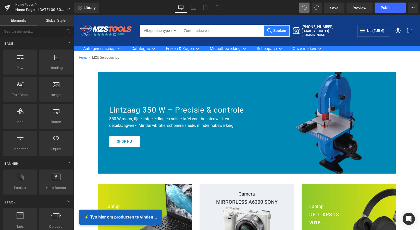
drag, startPoint x: 199, startPoint y: 56, endPoint x: 202, endPoint y: 56, distance: 3.1
click at [199, 56] on div "Home » MZS Gereedschap" at bounding box center [247, 58] width 346 height 4
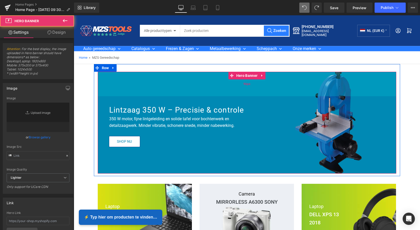
click at [217, 89] on div "96px" at bounding box center [247, 84] width 299 height 24
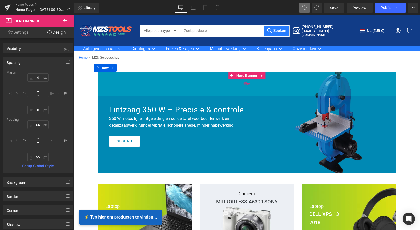
click at [190, 76] on div "95px" at bounding box center [247, 84] width 299 height 24
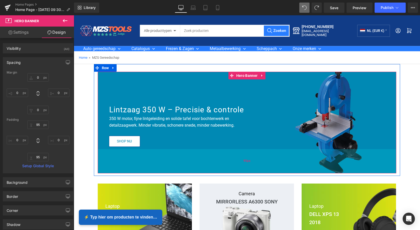
click at [235, 157] on div "95px" at bounding box center [247, 161] width 299 height 24
type input "95px"
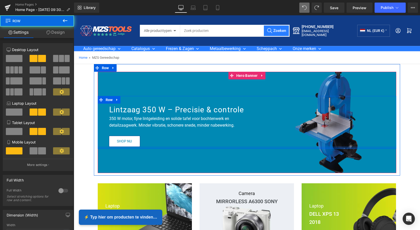
click at [240, 147] on div at bounding box center [247, 147] width 299 height 2
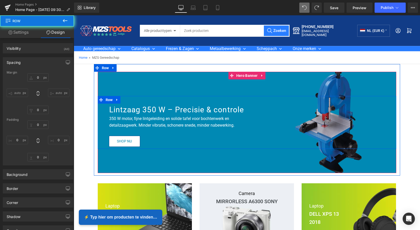
type input "0"
type input "31"
type input "0"
type input "9"
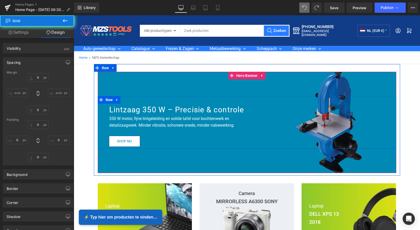
type input "30"
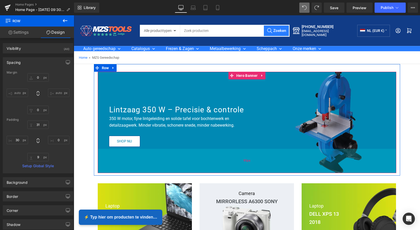
click at [228, 167] on div "95px" at bounding box center [247, 161] width 299 height 24
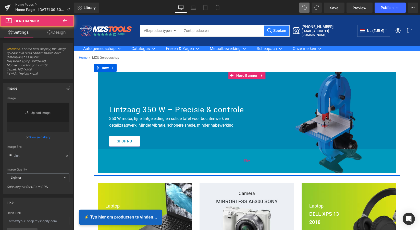
type input "[URL][DOMAIN_NAME]"
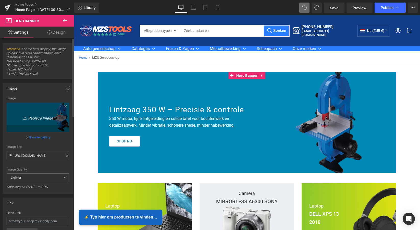
click at [41, 117] on icon "Replace Image" at bounding box center [38, 117] width 41 height 6
type input "C:\fakepath\xxx4u (2500 x 1000 px).png"
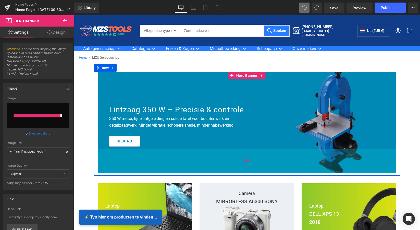
type input "[URL][DOMAIN_NAME]"
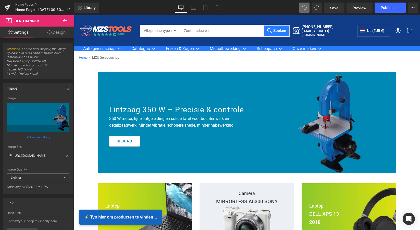
click at [406, 57] on div "Home » MZS Gereedschap" at bounding box center [247, 58] width 346 height 4
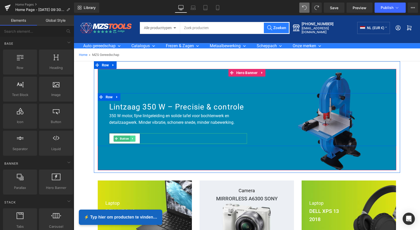
click at [131, 138] on icon at bounding box center [132, 138] width 3 height 3
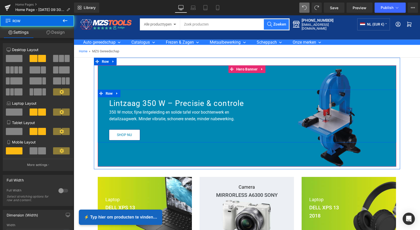
click at [180, 129] on div "Lintzaag 350 W – Precisie & controle Heading 350 W motor, fijne lintgeleiding e…" at bounding box center [177, 118] width 145 height 43
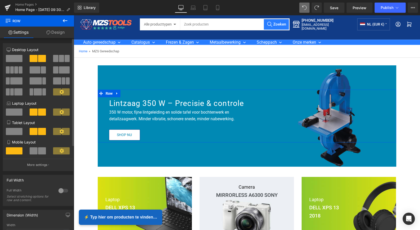
scroll to position [0, 0]
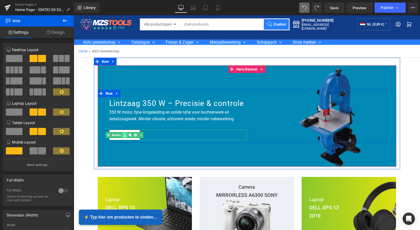
click at [123, 136] on icon at bounding box center [124, 134] width 3 height 3
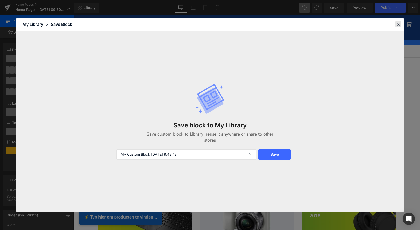
click at [399, 23] on icon at bounding box center [398, 24] width 5 height 5
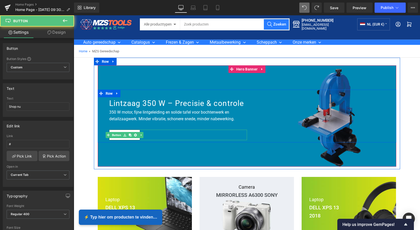
click at [165, 135] on div "Shop nu" at bounding box center [178, 135] width 138 height 10
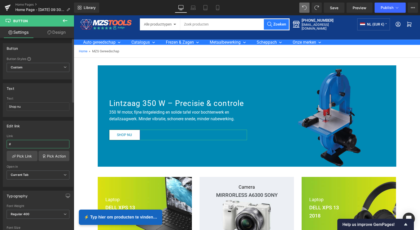
click at [32, 144] on input "#" at bounding box center [38, 144] width 63 height 8
drag, startPoint x: 17, startPoint y: 144, endPoint x: 7, endPoint y: 143, distance: 10.7
click at [7, 143] on input "#" at bounding box center [38, 144] width 63 height 8
click at [23, 158] on link "Pick Link" at bounding box center [22, 156] width 31 height 10
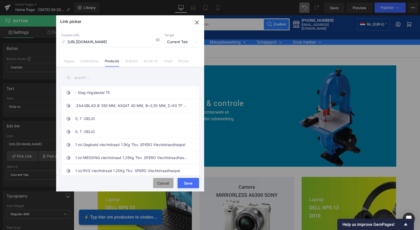
click at [166, 182] on button "Cancel" at bounding box center [163, 183] width 20 height 10
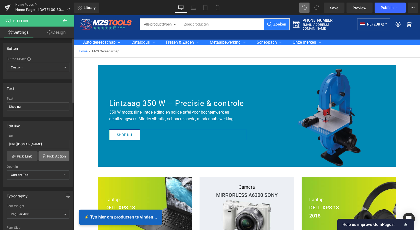
click at [54, 157] on link "Pick Action" at bounding box center [54, 156] width 31 height 10
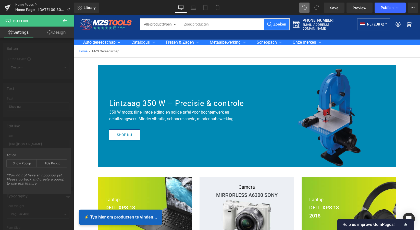
type input "#"
drag, startPoint x: 39, startPoint y: 148, endPoint x: 42, endPoint y: 145, distance: 4.3
click at [40, 148] on div "Edit link # Link # Pick Link Pick Action Current Tab New Tab Open in Current Ta…" at bounding box center [38, 152] width 76 height 70
click at [35, 125] on div "Edit link # Link # Pick Link Pick Action Current Tab New Tab Open in Current Ta…" at bounding box center [38, 152] width 76 height 70
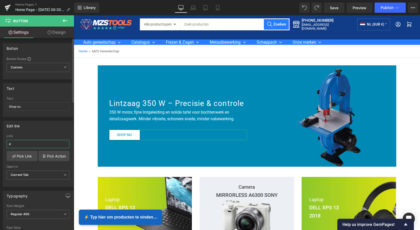
click at [5, 144] on div "# Link # Pick Link Pick Action Current Tab New Tab Open in Current Tab Current …" at bounding box center [38, 160] width 70 height 52
click at [14, 143] on input "#" at bounding box center [38, 144] width 63 height 8
drag, startPoint x: 11, startPoint y: 143, endPoint x: 3, endPoint y: 143, distance: 7.7
click at [3, 143] on div "# Link # Pick Link Pick Action Current Tab New Tab Open in Current Tab Current …" at bounding box center [38, 160] width 70 height 52
